Goal: Check status: Check status

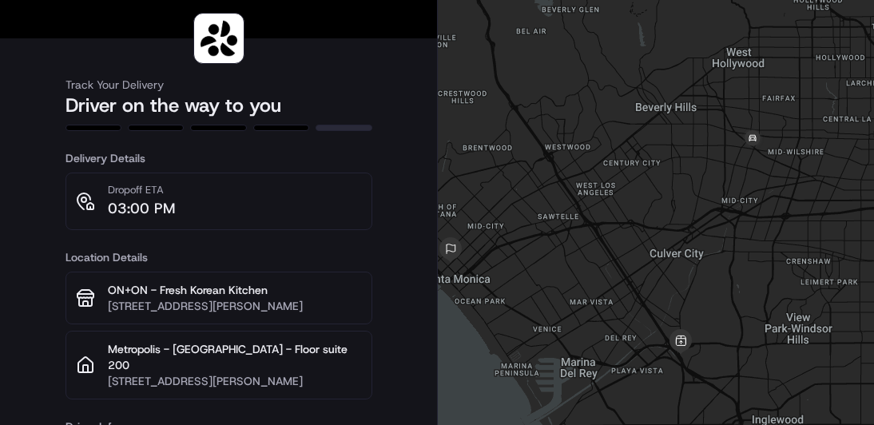
drag, startPoint x: 674, startPoint y: 317, endPoint x: 619, endPoint y: 295, distance: 59.5
click at [619, 295] on div at bounding box center [656, 274] width 436 height 548
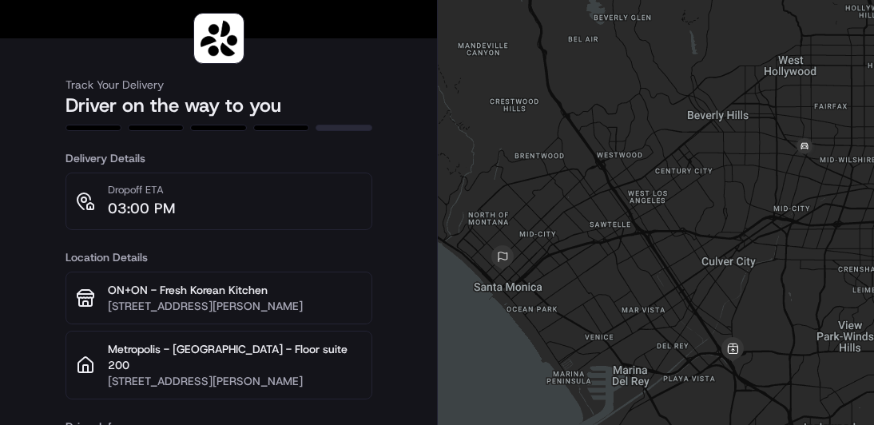
drag, startPoint x: 618, startPoint y: 295, endPoint x: 674, endPoint y: 304, distance: 55.8
click at [674, 304] on div at bounding box center [656, 274] width 436 height 548
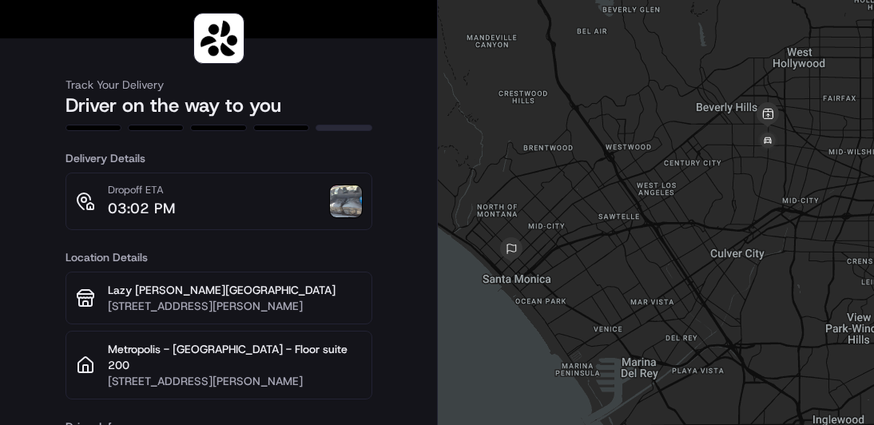
drag, startPoint x: 678, startPoint y: 331, endPoint x: 654, endPoint y: 231, distance: 102.7
click at [654, 231] on div at bounding box center [656, 274] width 436 height 548
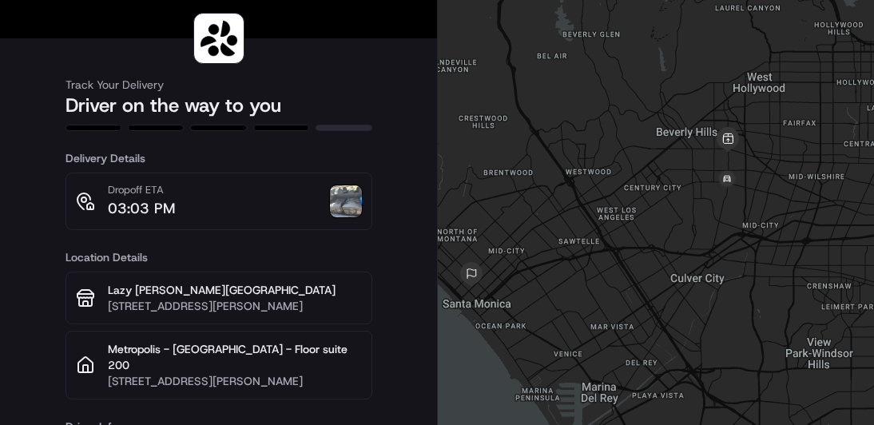
drag, startPoint x: 686, startPoint y: 270, endPoint x: 757, endPoint y: 189, distance: 108.2
click at [757, 189] on div at bounding box center [656, 274] width 436 height 548
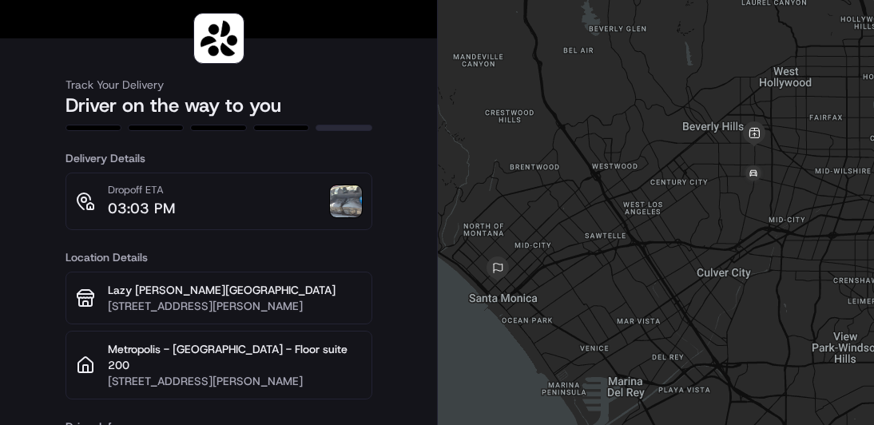
drag, startPoint x: 656, startPoint y: 222, endPoint x: 682, endPoint y: 217, distance: 27.0
click at [682, 217] on div at bounding box center [656, 274] width 436 height 548
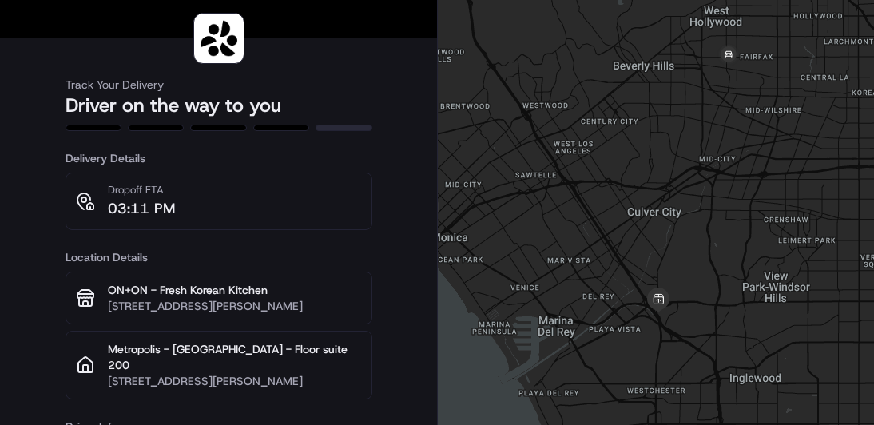
drag, startPoint x: 638, startPoint y: 348, endPoint x: 562, endPoint y: 268, distance: 110.2
click at [562, 268] on div at bounding box center [656, 274] width 436 height 548
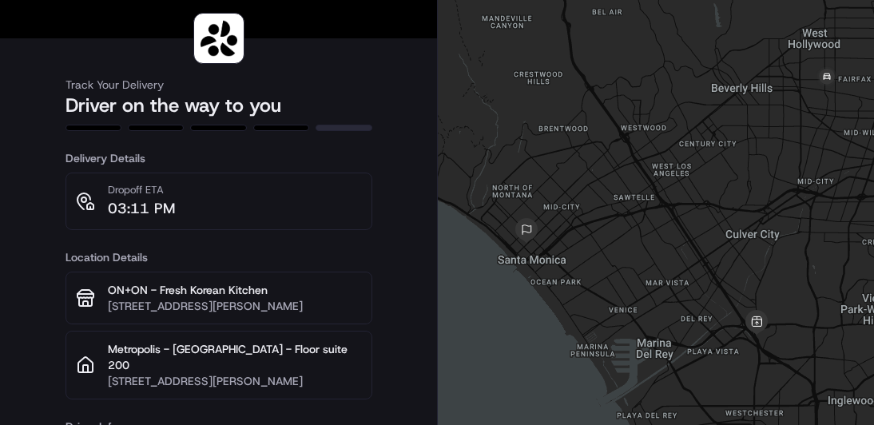
drag, startPoint x: 804, startPoint y: 223, endPoint x: 814, endPoint y: 223, distance: 10.4
click at [814, 223] on div at bounding box center [656, 274] width 436 height 548
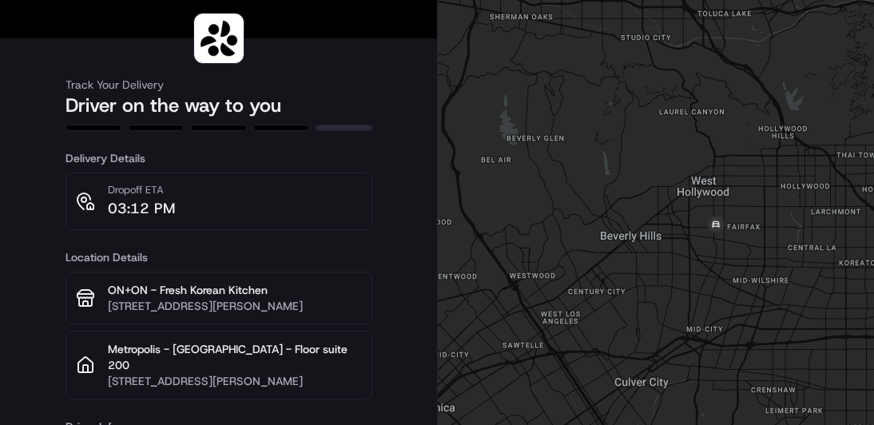
drag, startPoint x: 832, startPoint y: 304, endPoint x: 876, endPoint y: 276, distance: 52.1
click at [874, 276] on html "Track Your Delivery Driver on the way to you Delivery Details Dropoff ETA 03:12…" at bounding box center [437, 212] width 874 height 425
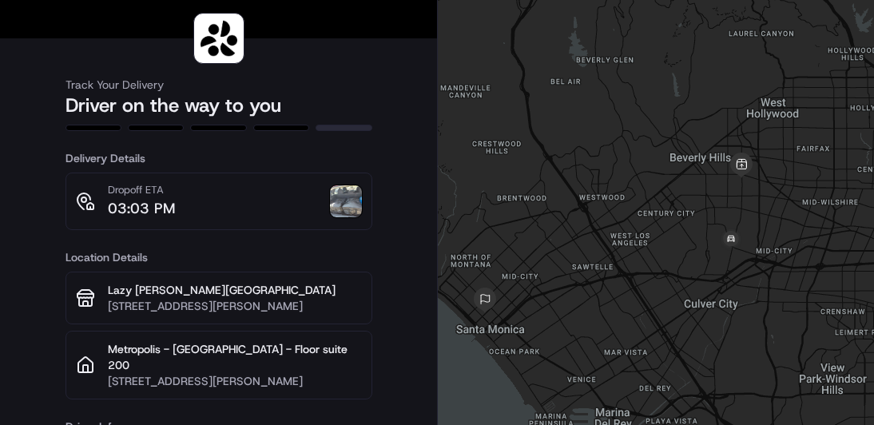
drag, startPoint x: 765, startPoint y: 247, endPoint x: 739, endPoint y: 228, distance: 32.6
click at [739, 228] on div at bounding box center [656, 274] width 436 height 548
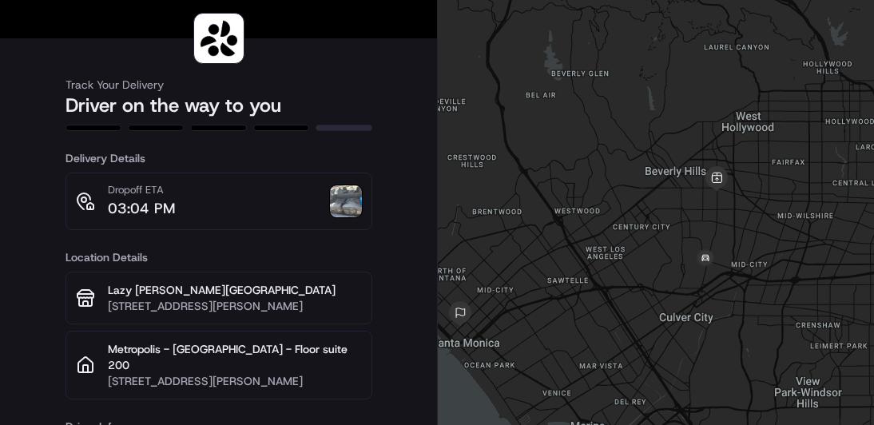
drag, startPoint x: 621, startPoint y: 359, endPoint x: 676, endPoint y: 356, distance: 55.2
click at [676, 356] on div at bounding box center [656, 274] width 436 height 548
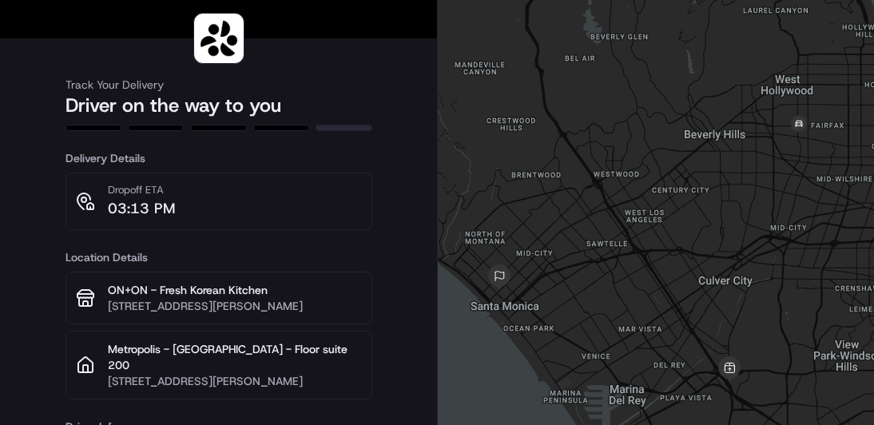
drag, startPoint x: 589, startPoint y: 352, endPoint x: 582, endPoint y: 340, distance: 14.7
click at [582, 340] on div at bounding box center [656, 274] width 436 height 548
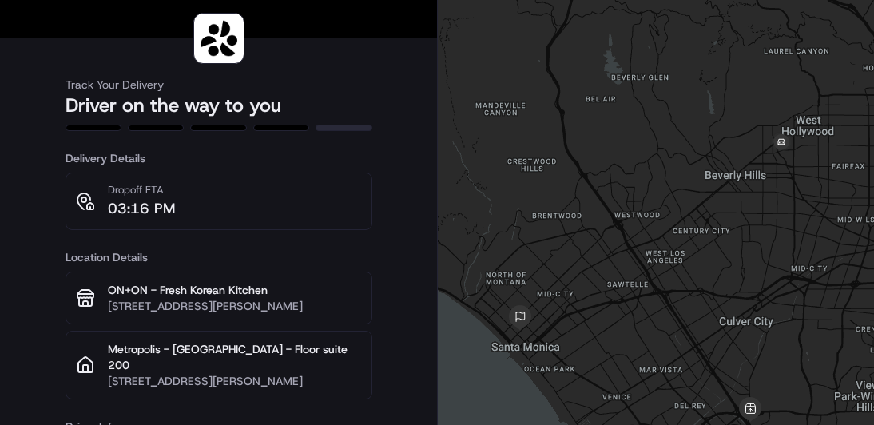
drag, startPoint x: 606, startPoint y: 330, endPoint x: 447, endPoint y: 131, distance: 254.7
click at [692, 209] on div at bounding box center [656, 274] width 436 height 548
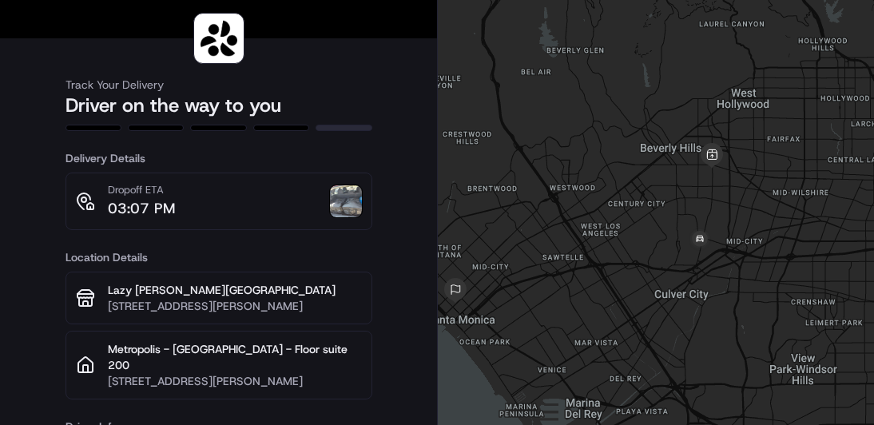
drag, startPoint x: 633, startPoint y: 288, endPoint x: 677, endPoint y: 265, distance: 49.7
click at [677, 265] on div at bounding box center [656, 274] width 436 height 548
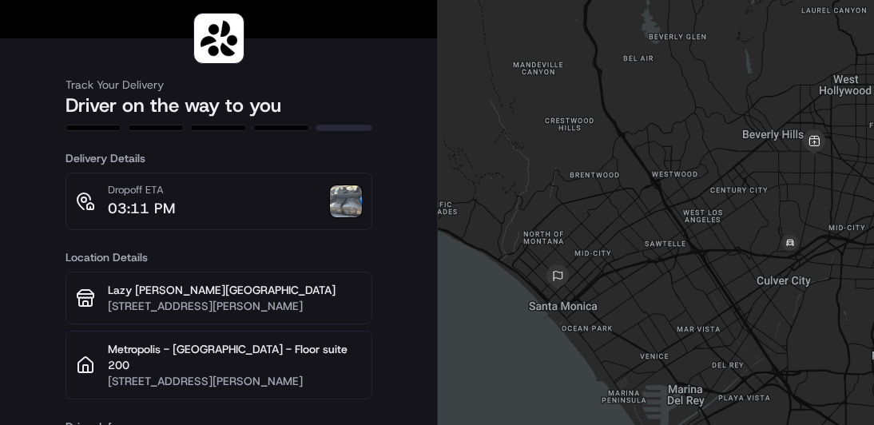
drag, startPoint x: 618, startPoint y: 306, endPoint x: 624, endPoint y: 265, distance: 41.2
click at [624, 265] on div at bounding box center [656, 274] width 436 height 548
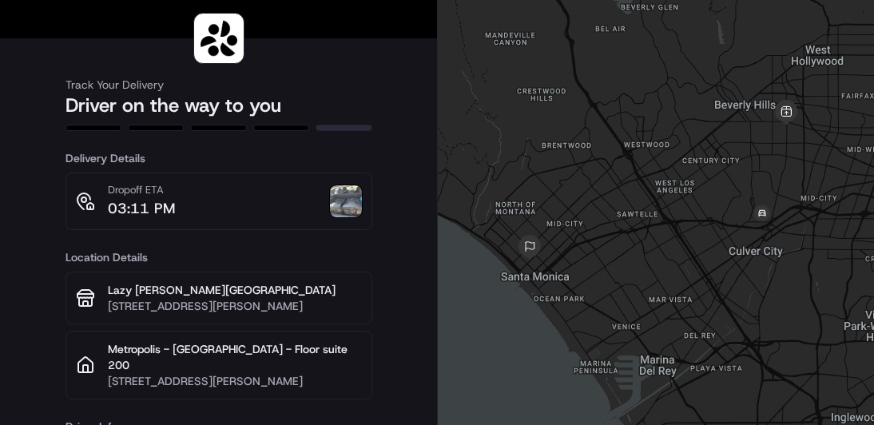
drag, startPoint x: 705, startPoint y: 281, endPoint x: 671, endPoint y: 249, distance: 46.3
click at [671, 249] on div at bounding box center [656, 274] width 436 height 548
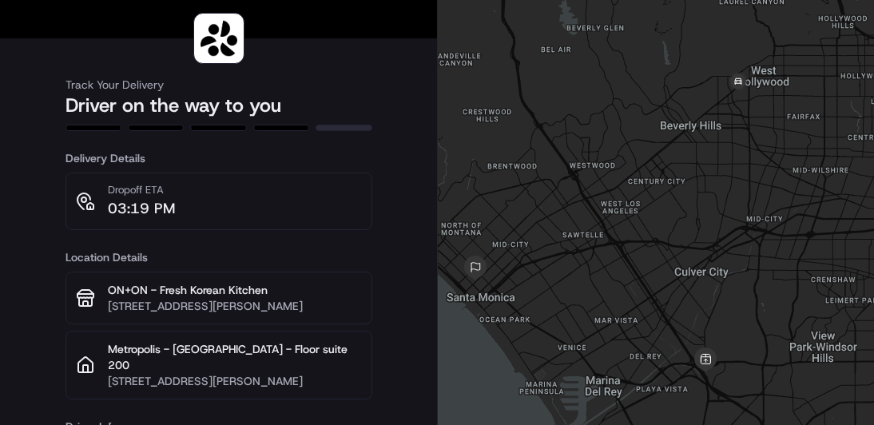
drag, startPoint x: 717, startPoint y: 361, endPoint x: 667, endPoint y: 320, distance: 65.3
click at [667, 320] on div at bounding box center [656, 274] width 436 height 548
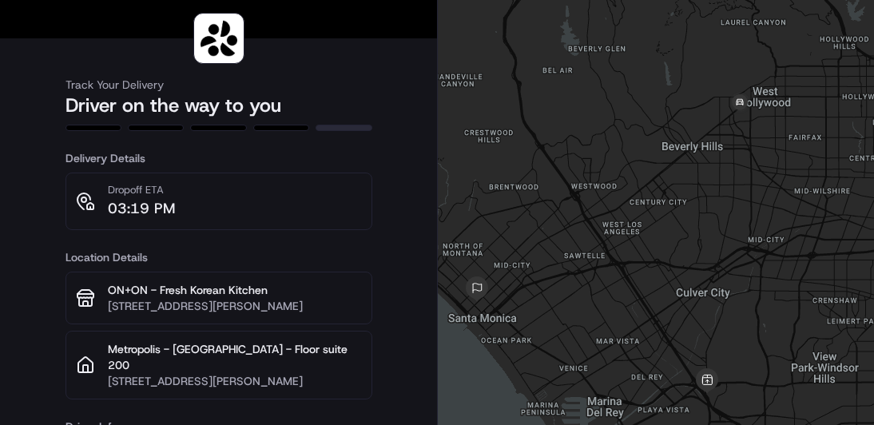
drag, startPoint x: 575, startPoint y: 208, endPoint x: 553, endPoint y: 198, distance: 24.3
click at [553, 198] on div at bounding box center [656, 274] width 436 height 548
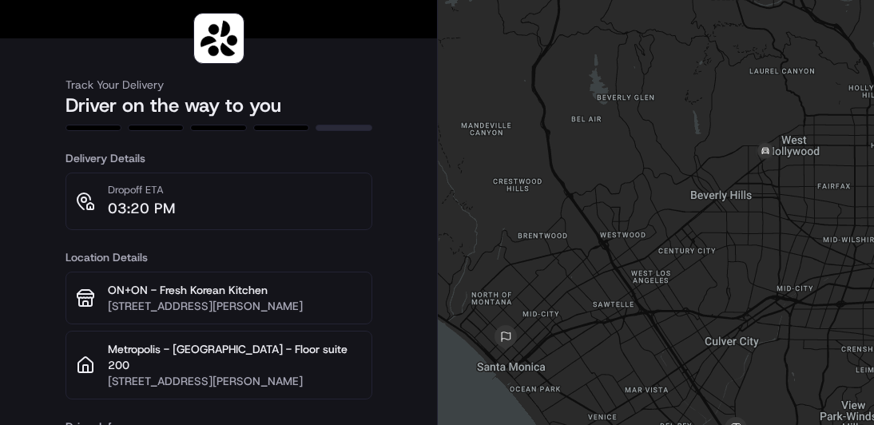
drag, startPoint x: 550, startPoint y: 366, endPoint x: 661, endPoint y: 254, distance: 157.6
click at [661, 254] on div at bounding box center [656, 274] width 436 height 548
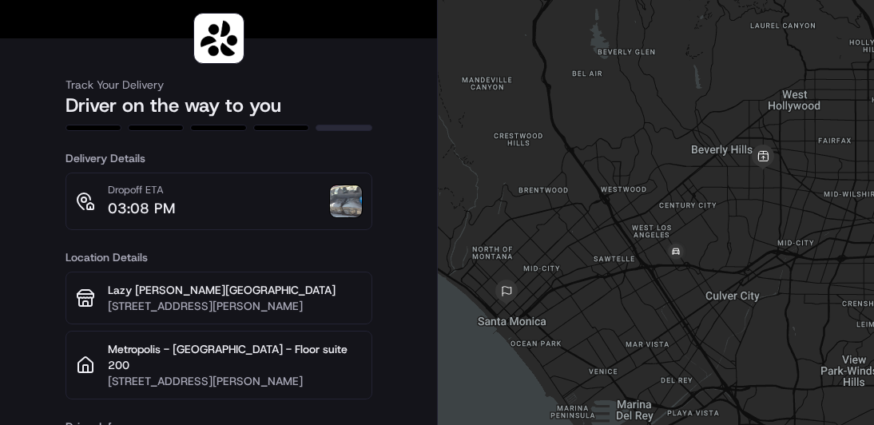
drag, startPoint x: 622, startPoint y: 304, endPoint x: 645, endPoint y: 293, distance: 25.7
click at [645, 293] on div at bounding box center [656, 274] width 436 height 548
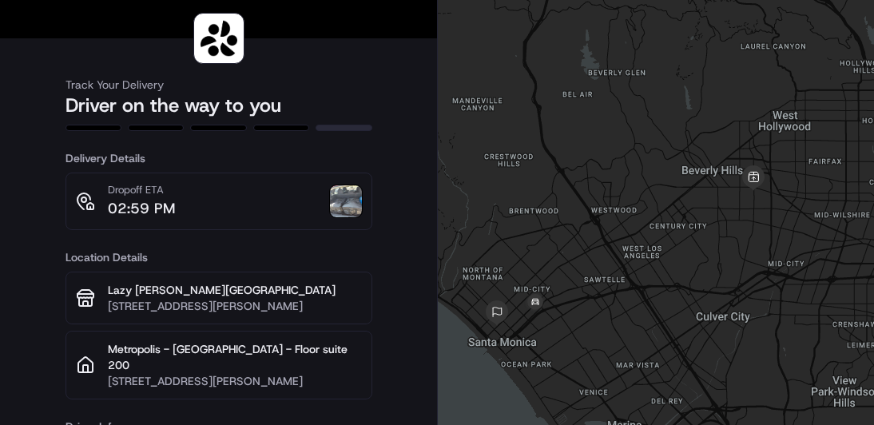
drag, startPoint x: 475, startPoint y: 369, endPoint x: 442, endPoint y: 354, distance: 36.1
click at [442, 354] on div at bounding box center [656, 274] width 436 height 548
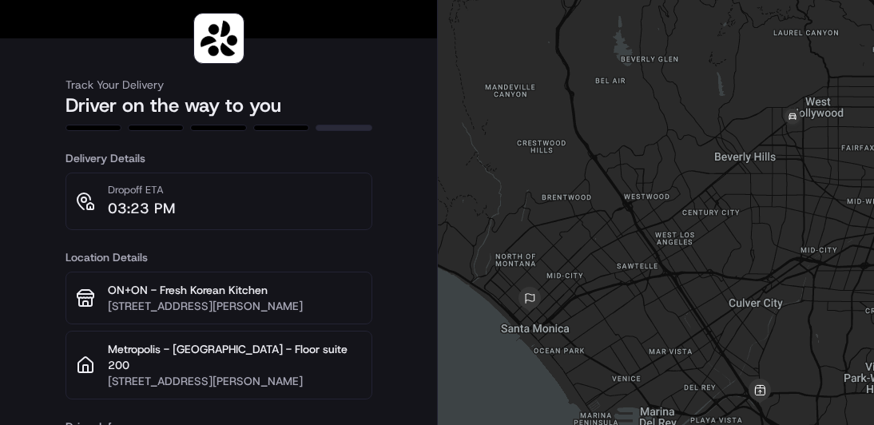
drag, startPoint x: 634, startPoint y: 301, endPoint x: 639, endPoint y: 294, distance: 8.6
click at [639, 294] on div at bounding box center [656, 274] width 436 height 548
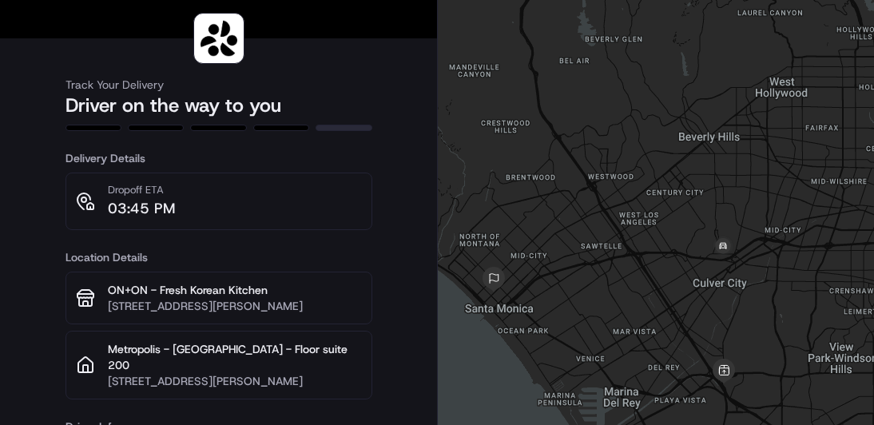
drag, startPoint x: 607, startPoint y: 295, endPoint x: 658, endPoint y: 282, distance: 51.9
click at [658, 282] on div at bounding box center [656, 274] width 436 height 548
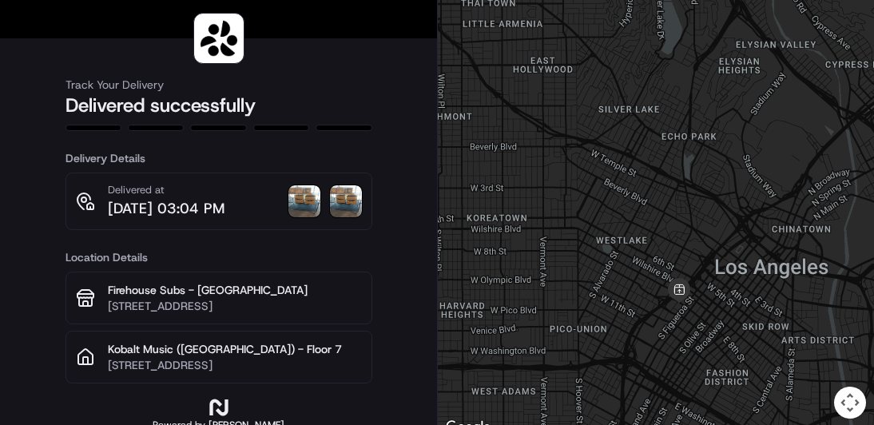
drag, startPoint x: 702, startPoint y: 310, endPoint x: 560, endPoint y: 293, distance: 143.2
click at [560, 293] on div at bounding box center [656, 219] width 436 height 438
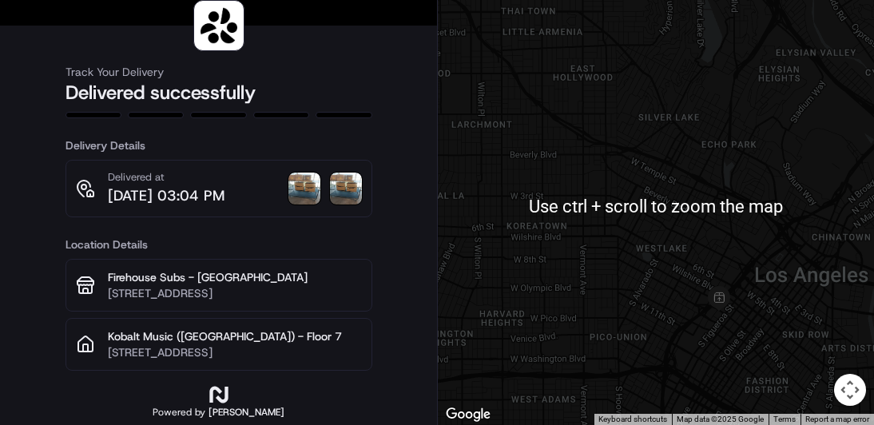
scroll to position [29, 0]
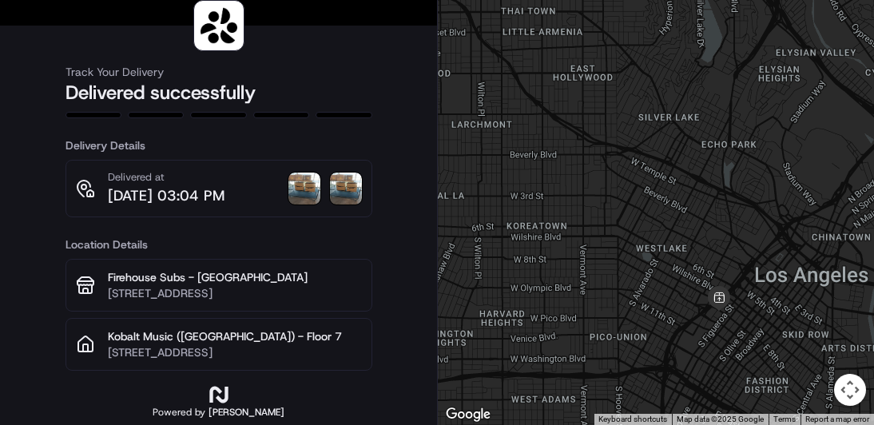
drag, startPoint x: 598, startPoint y: 264, endPoint x: 753, endPoint y: 368, distance: 187.0
click at [752, 368] on div at bounding box center [656, 206] width 436 height 438
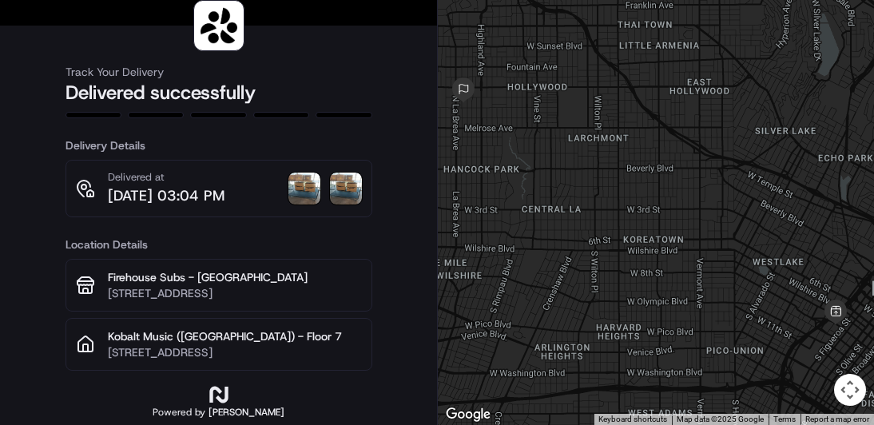
drag, startPoint x: 754, startPoint y: 313, endPoint x: 577, endPoint y: 145, distance: 244.7
click at [577, 145] on div at bounding box center [656, 206] width 436 height 438
